Goal: Information Seeking & Learning: Learn about a topic

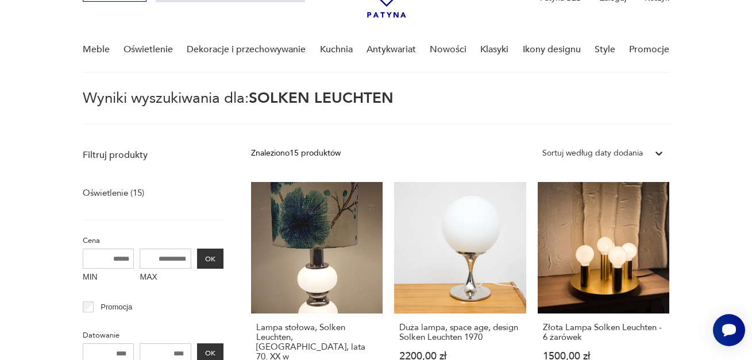
scroll to position [109, 0]
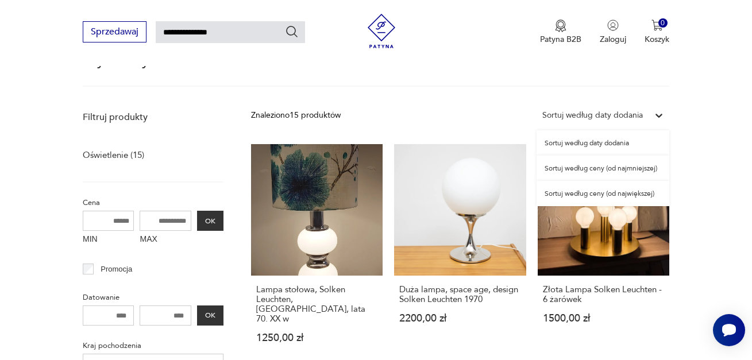
click at [640, 117] on div "Sortuj według daty dodania" at bounding box center [592, 115] width 101 height 13
click at [637, 171] on div "Sortuj według ceny (od najmniejszej)" at bounding box center [603, 168] width 133 height 25
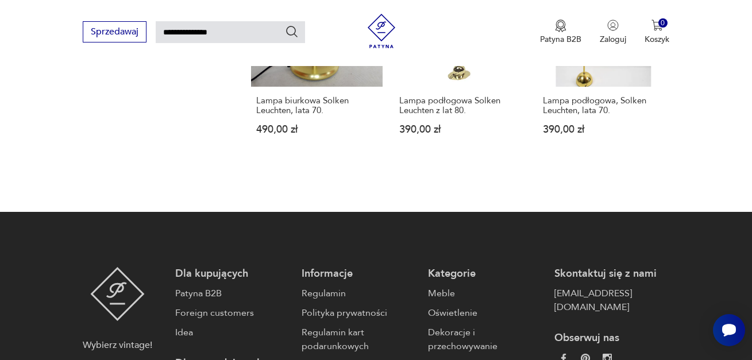
scroll to position [1017, 0]
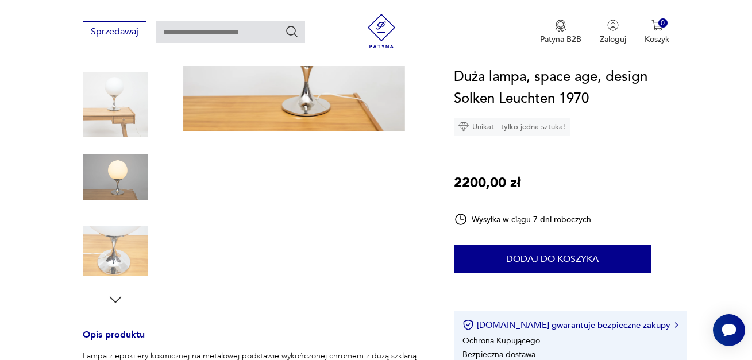
scroll to position [230, 0]
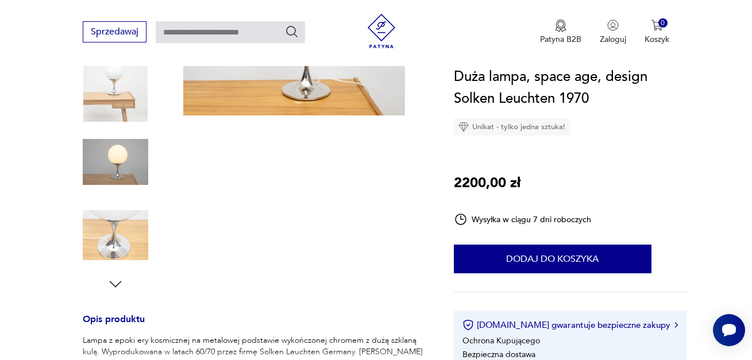
click at [122, 288] on icon "button" at bounding box center [115, 284] width 17 height 17
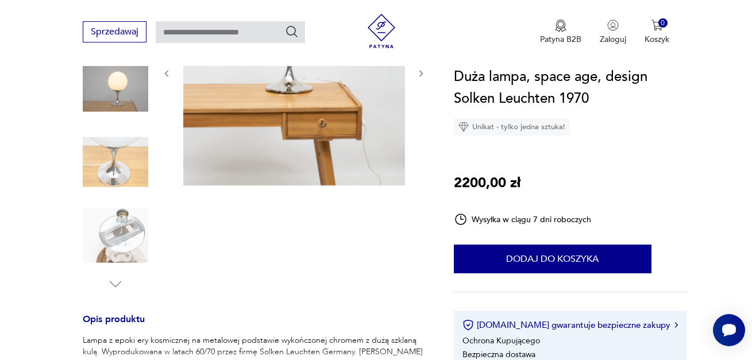
scroll to position [265, 0]
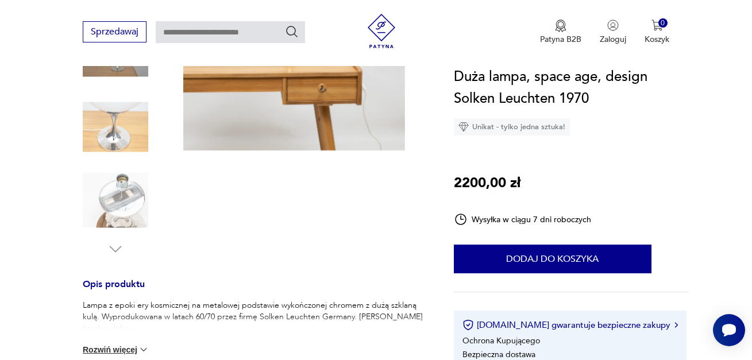
click at [120, 210] on img at bounding box center [115, 200] width 65 height 65
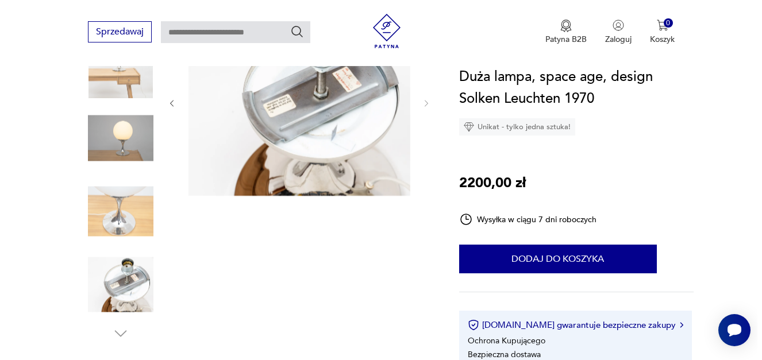
scroll to position [130, 0]
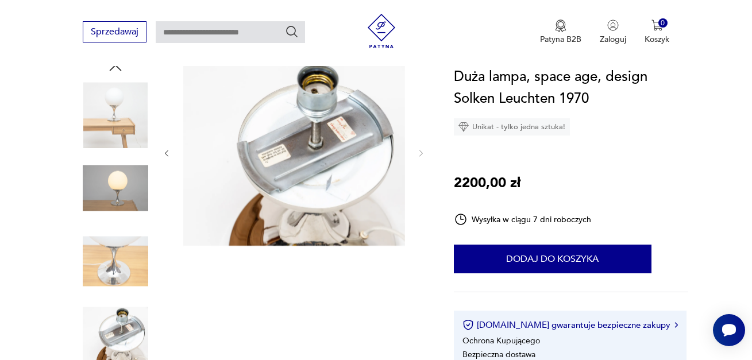
click at [311, 165] on img at bounding box center [294, 152] width 222 height 187
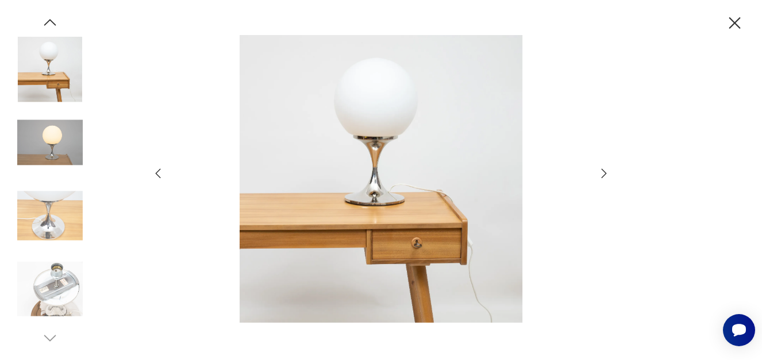
click at [71, 275] on img at bounding box center [49, 288] width 65 height 65
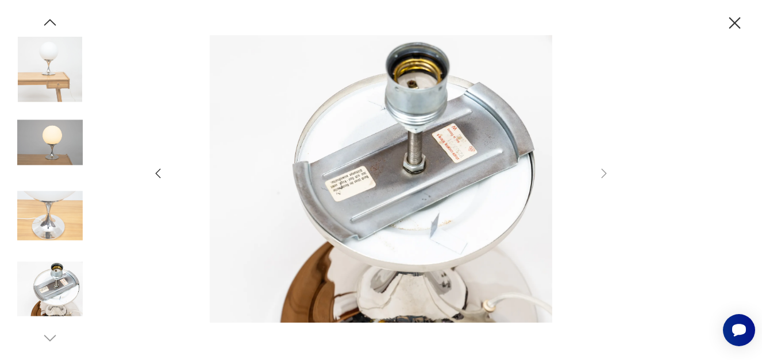
click at [379, 169] on img at bounding box center [380, 179] width 409 height 288
click at [352, 128] on img at bounding box center [380, 179] width 409 height 288
click at [419, 148] on img at bounding box center [380, 179] width 409 height 288
click at [350, 201] on img at bounding box center [380, 179] width 409 height 288
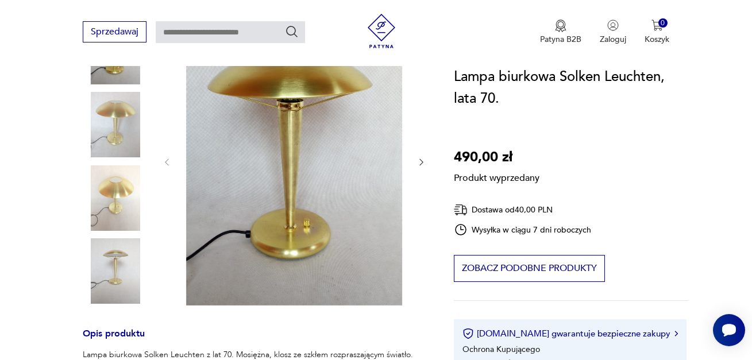
scroll to position [115, 0]
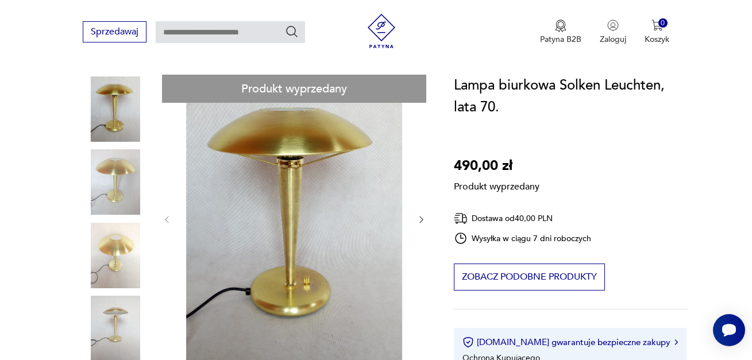
click at [120, 263] on div "Produkt wyprzedany Opis produktu Lampa biurkowa Solken Leuchten z lat 70. Mosię…" at bounding box center [255, 347] width 344 height 545
click at [121, 183] on div "Produkt wyprzedany Opis produktu Lampa biurkowa Solken Leuchten z lat 70. Mosię…" at bounding box center [255, 347] width 344 height 545
click at [123, 109] on div "Produkt wyprzedany Opis produktu Lampa biurkowa Solken Leuchten z lat 70. Mosię…" at bounding box center [255, 347] width 344 height 545
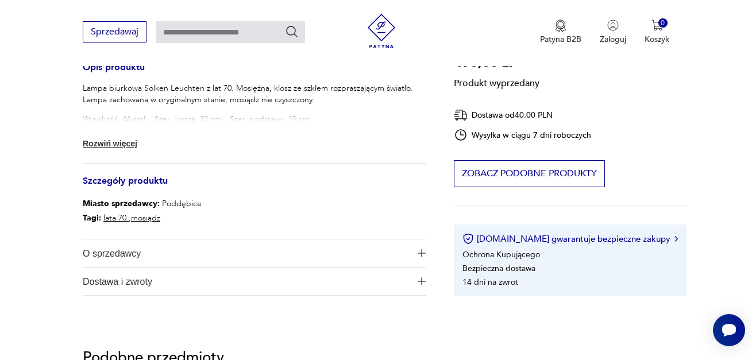
scroll to position [632, 0]
